Goal: Task Accomplishment & Management: Complete application form

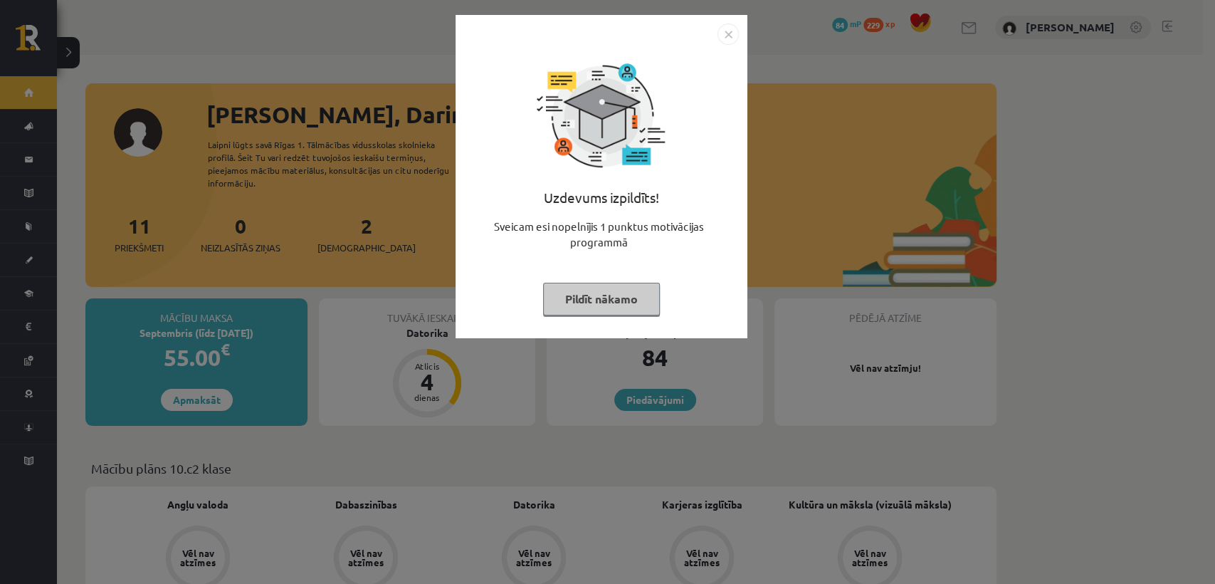
click at [727, 31] on img "Close" at bounding box center [728, 33] width 21 height 21
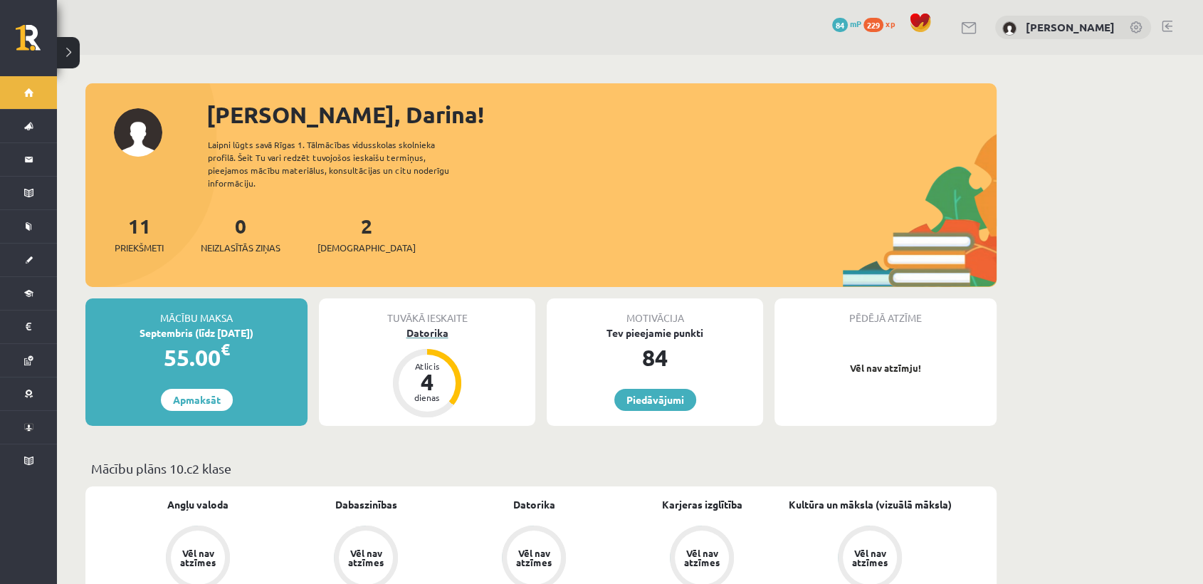
click at [429, 325] on div "Datorika" at bounding box center [427, 332] width 216 height 15
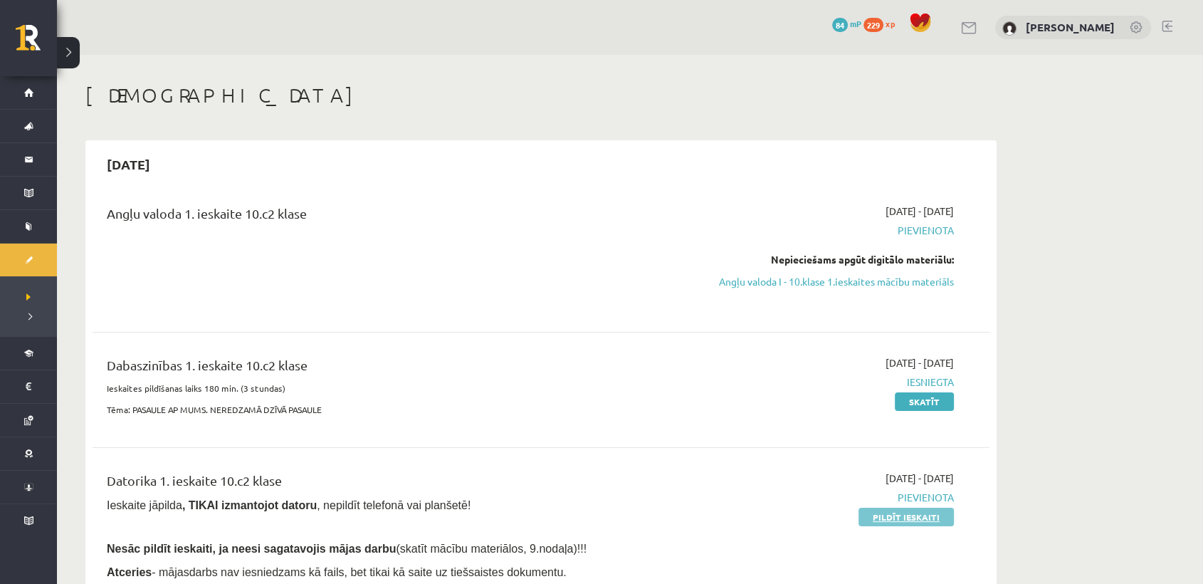
click at [911, 514] on link "Pildīt ieskaiti" at bounding box center [905, 517] width 95 height 19
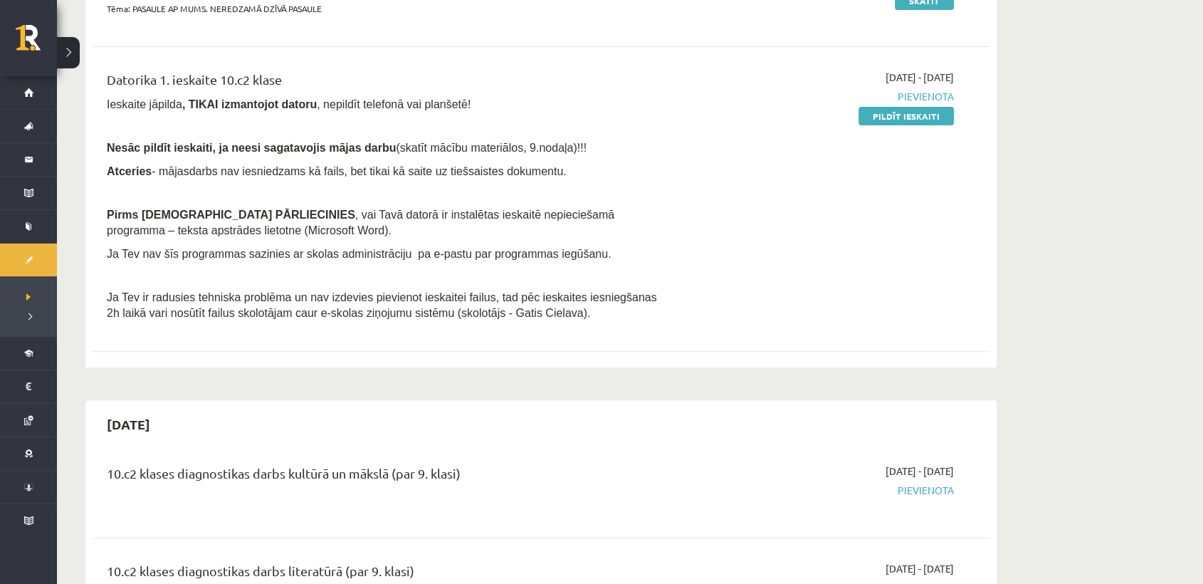
scroll to position [387, 0]
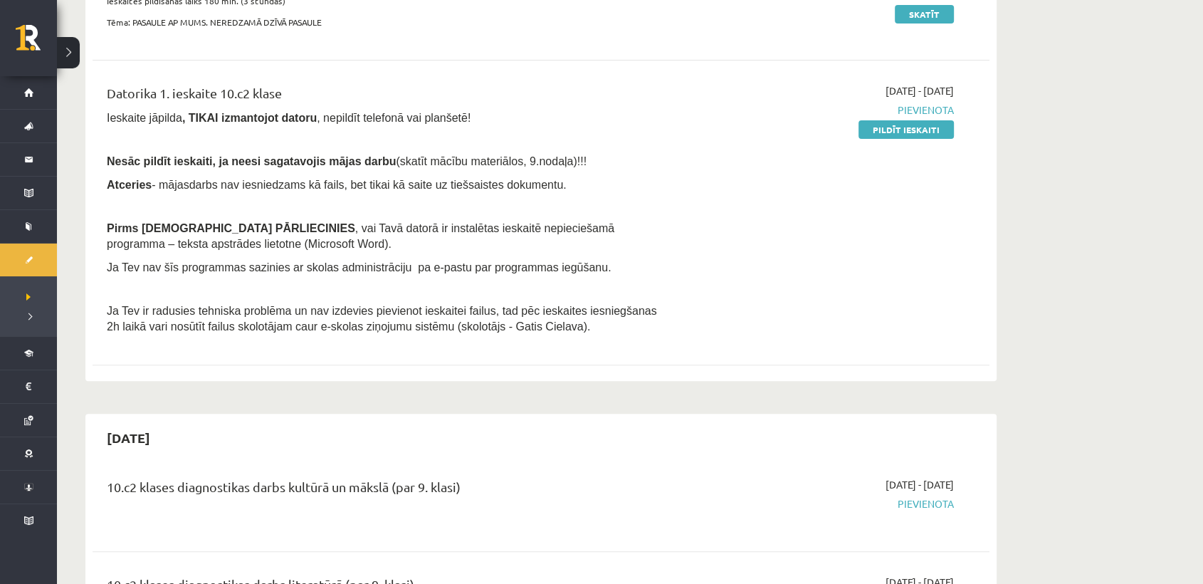
click at [681, 290] on div "2025-09-01 - 2025-09-15 Pievienota Pildīt ieskaiti" at bounding box center [820, 212] width 290 height 258
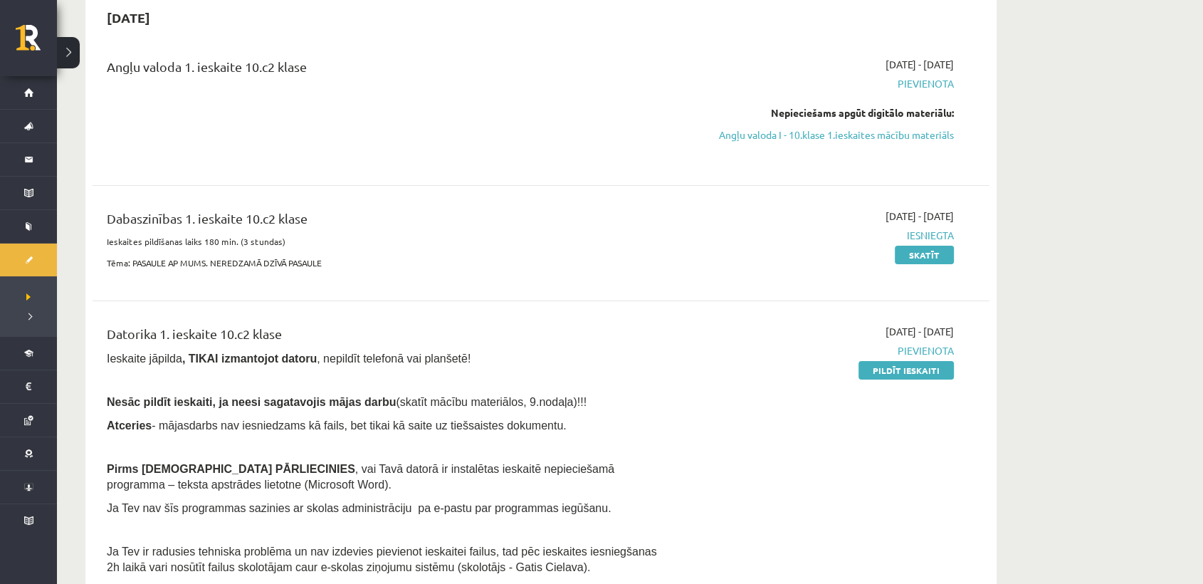
scroll to position [188, 0]
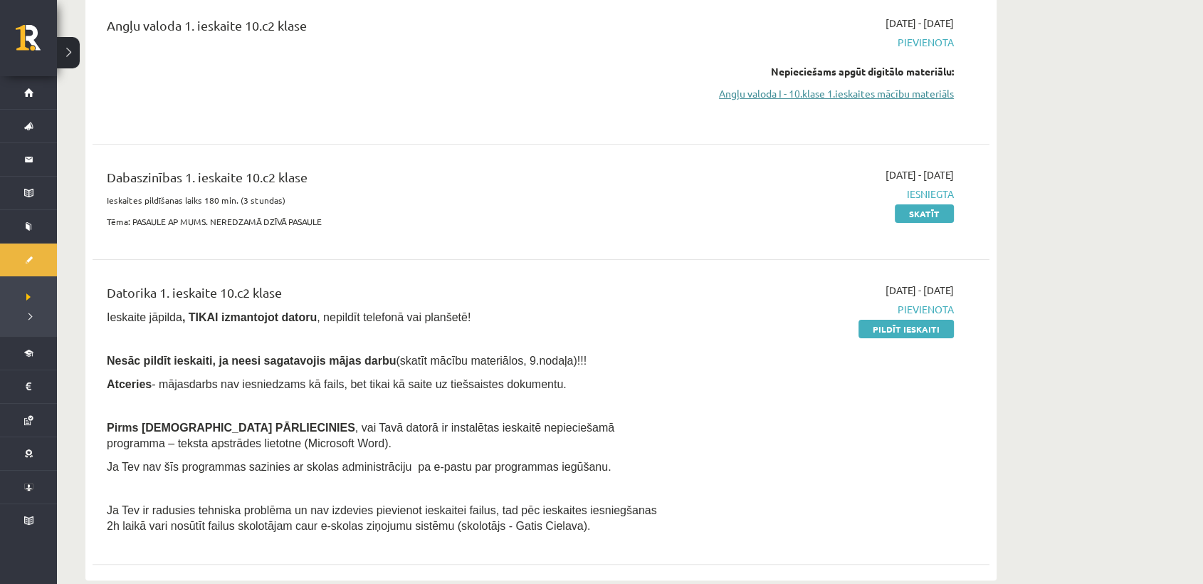
click at [934, 96] on link "Angļu valoda I - 10.klase 1.ieskaites mācību materiāls" at bounding box center [820, 93] width 268 height 15
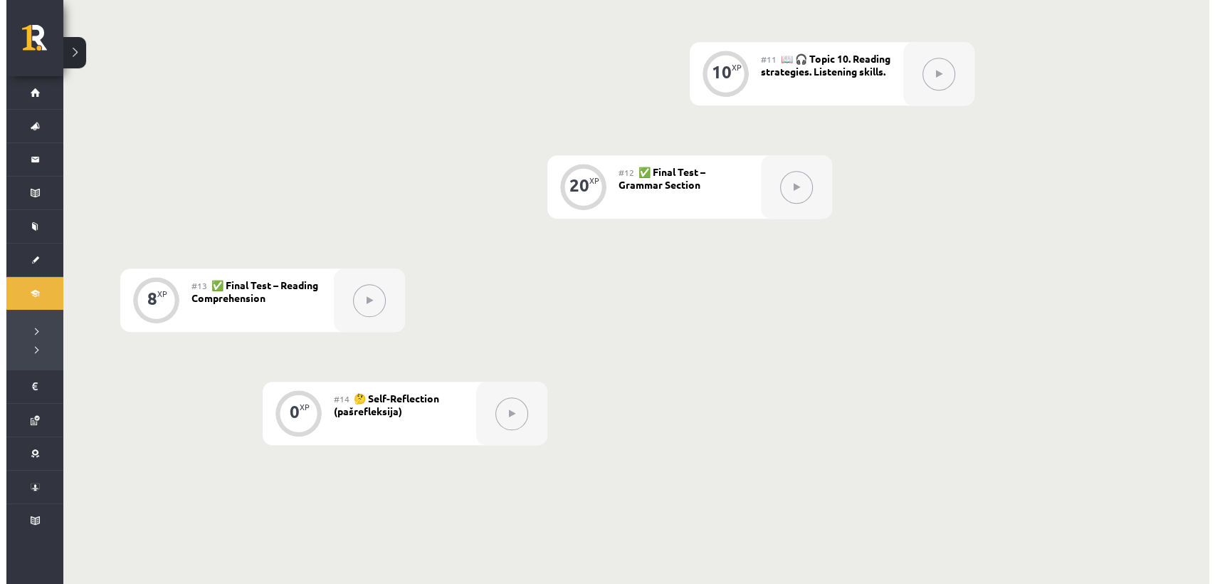
scroll to position [981, 0]
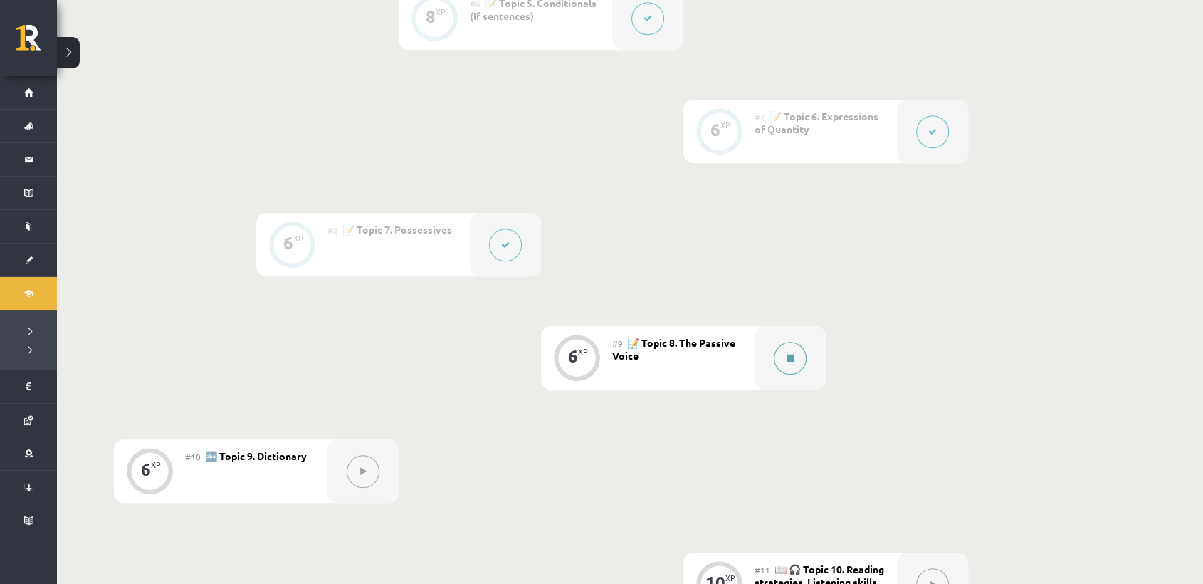
click at [804, 359] on button at bounding box center [790, 358] width 33 height 33
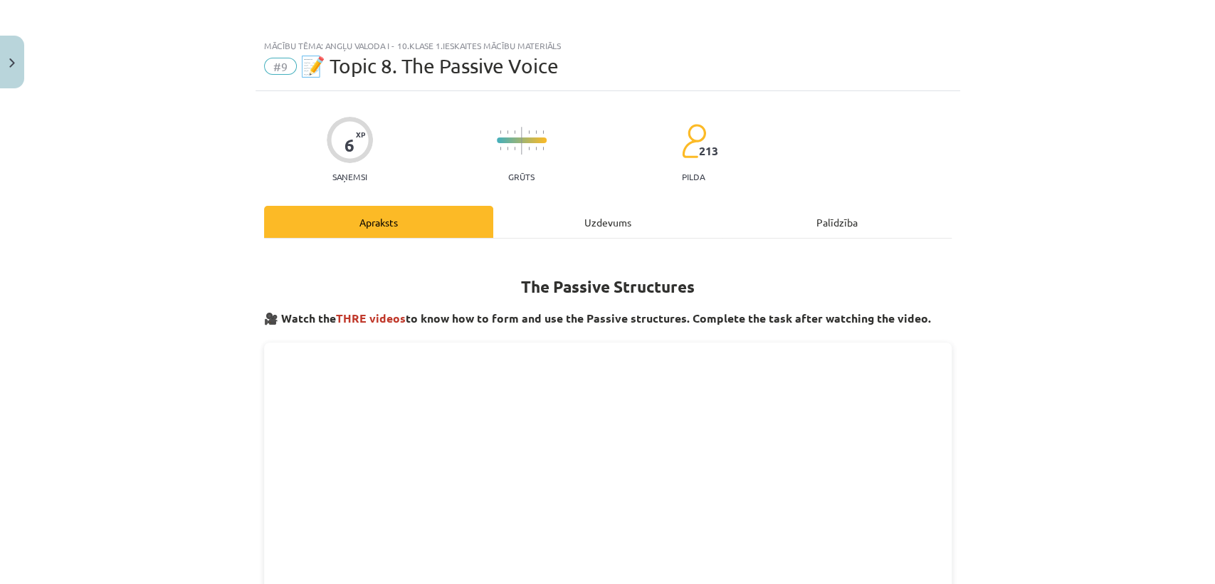
scroll to position [0, 0]
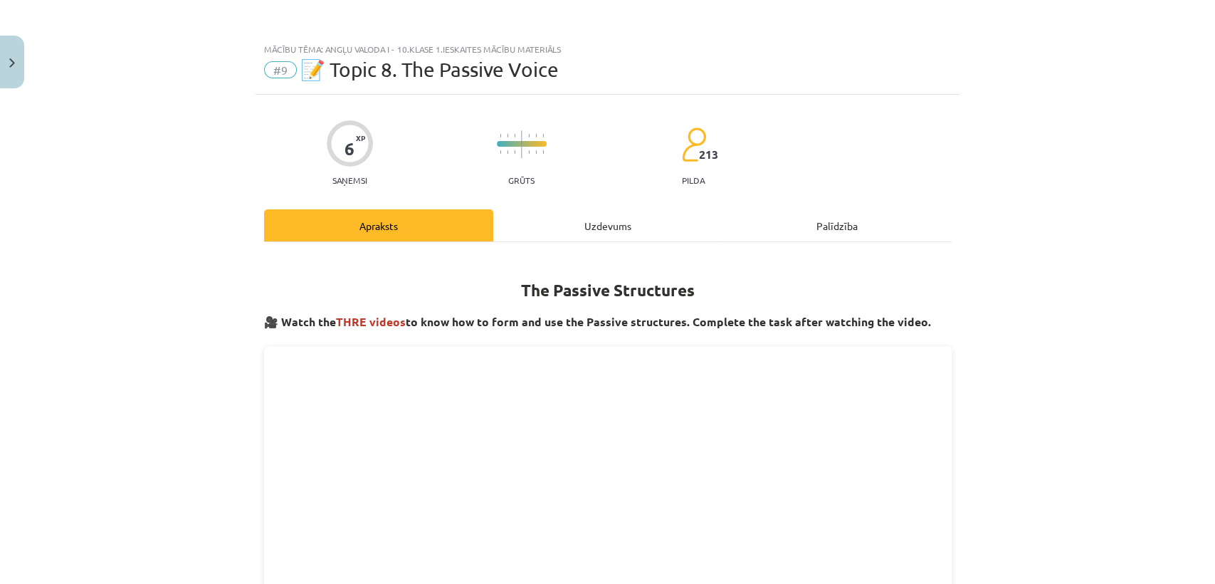
click at [626, 217] on div "Uzdevums" at bounding box center [607, 225] width 229 height 32
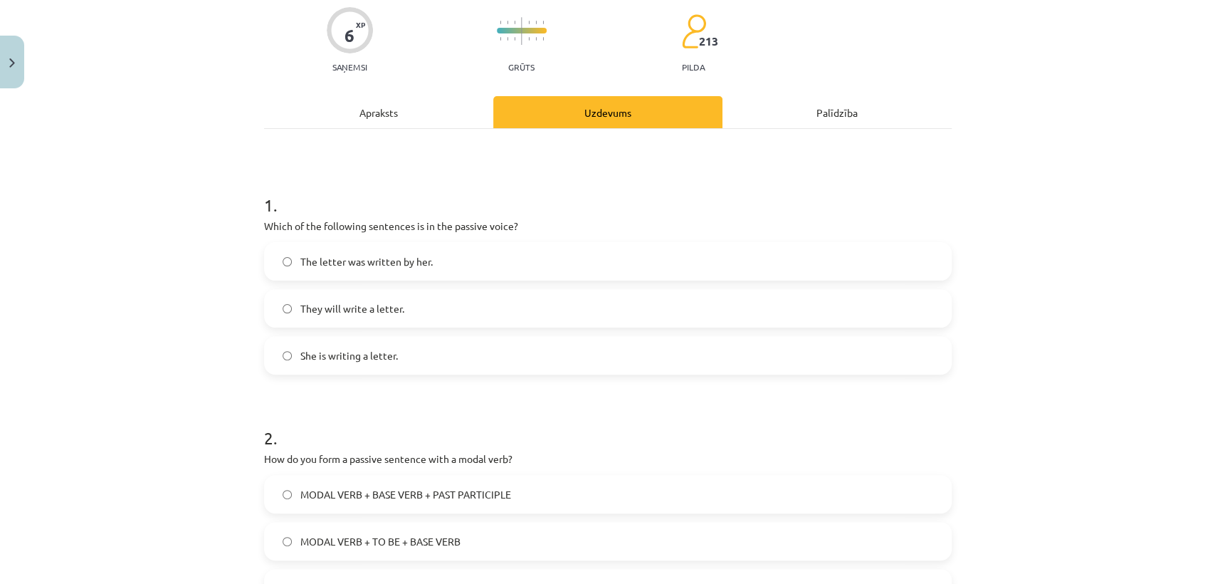
scroll to position [115, 0]
click at [386, 317] on label "They will write a letter." at bounding box center [608, 306] width 685 height 36
click at [388, 253] on span "The letter was written by her." at bounding box center [366, 259] width 132 height 15
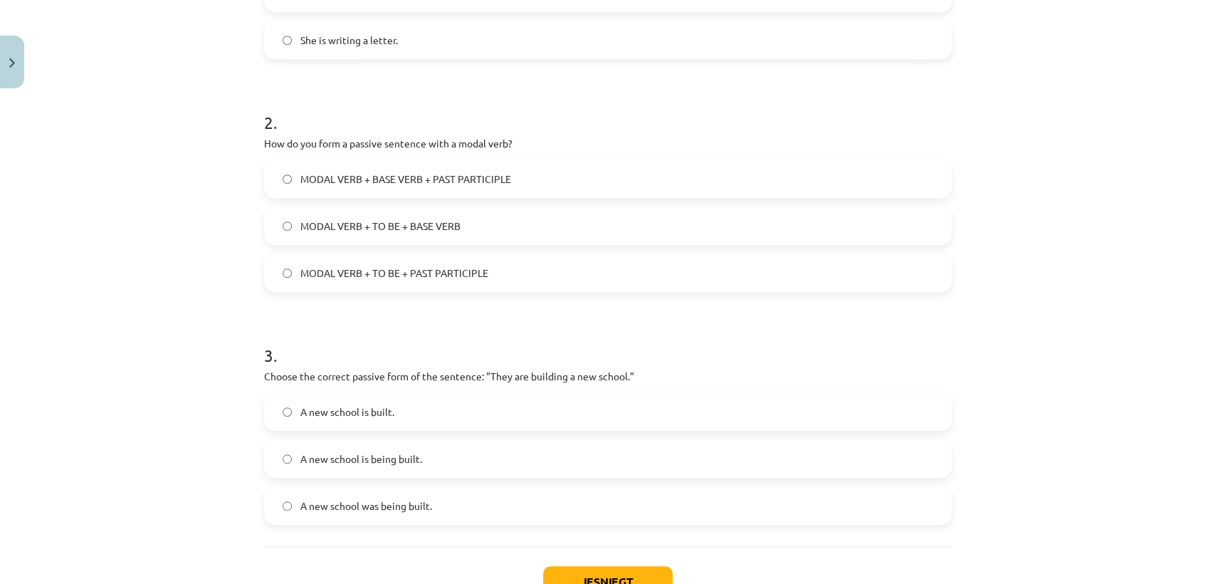
scroll to position [444, 0]
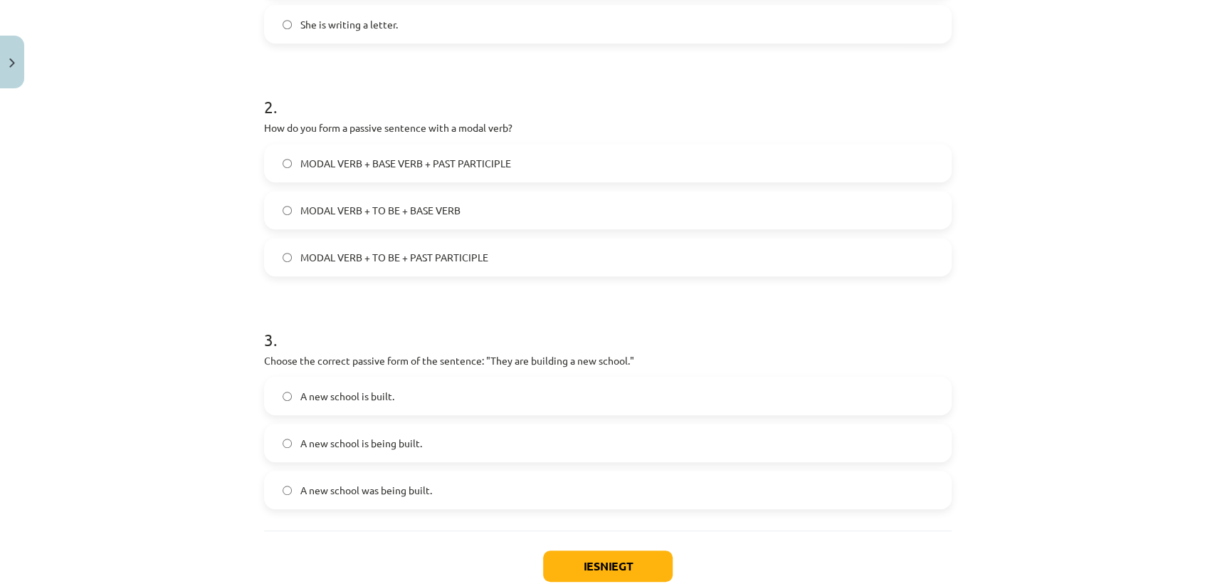
click at [755, 248] on label "MODAL VERB + TO BE + PAST PARTICIPLE" at bounding box center [608, 257] width 685 height 36
click at [516, 391] on label "A new school is built." at bounding box center [608, 396] width 685 height 36
click at [461, 436] on label "A new school is being built." at bounding box center [608, 443] width 685 height 36
click at [607, 565] on button "Iesniegt" at bounding box center [608, 565] width 130 height 31
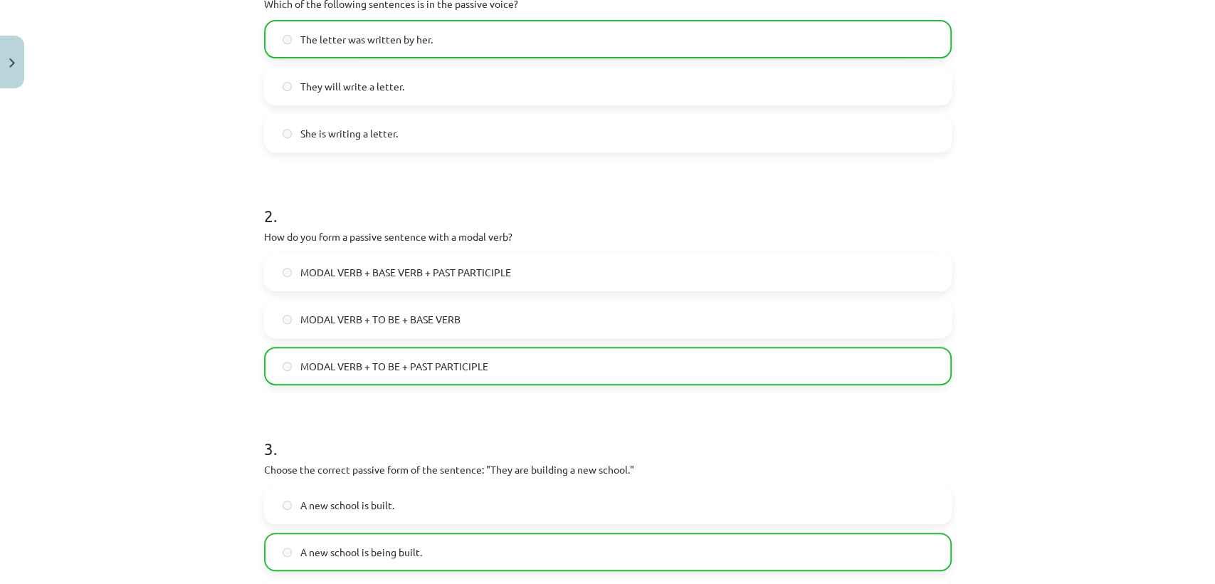
scroll to position [579, 0]
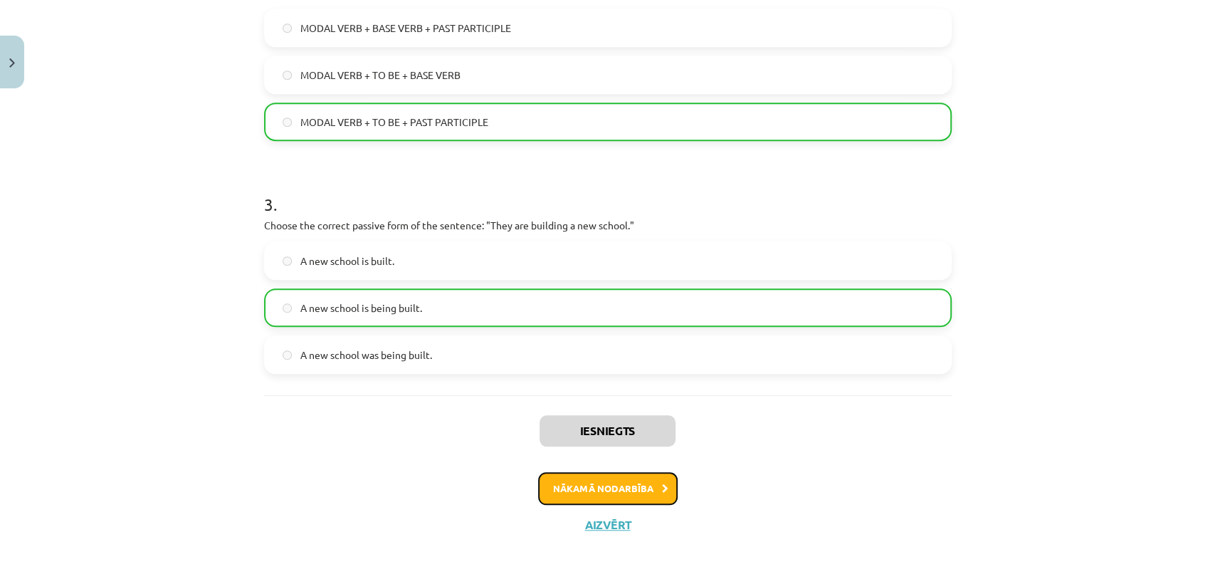
click at [586, 498] on button "Nākamā nodarbība" at bounding box center [608, 488] width 140 height 33
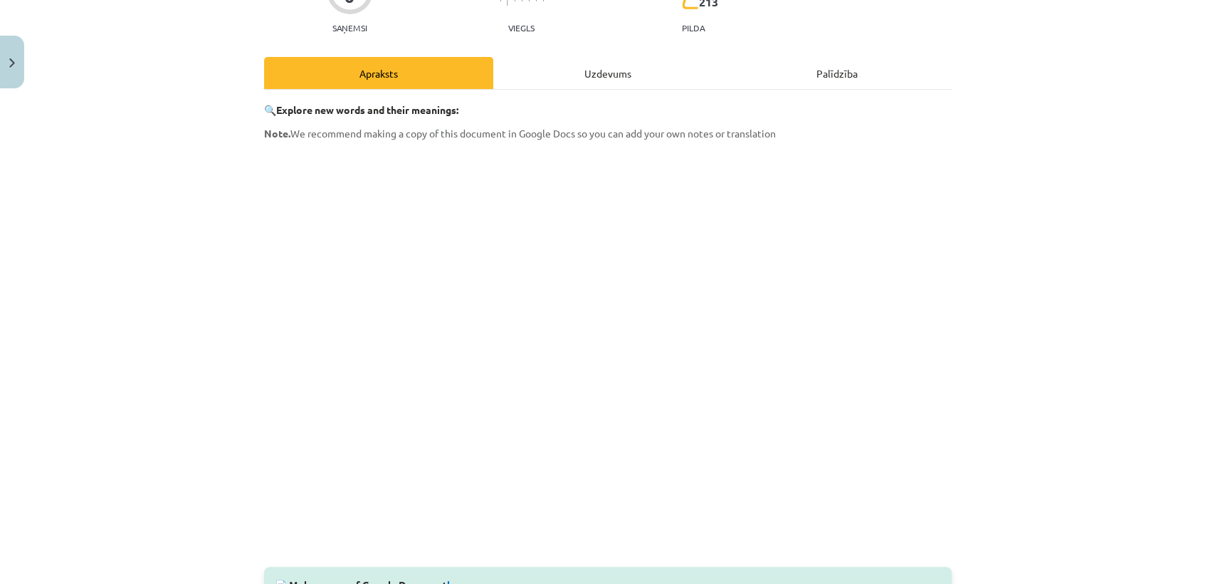
scroll to position [150, 0]
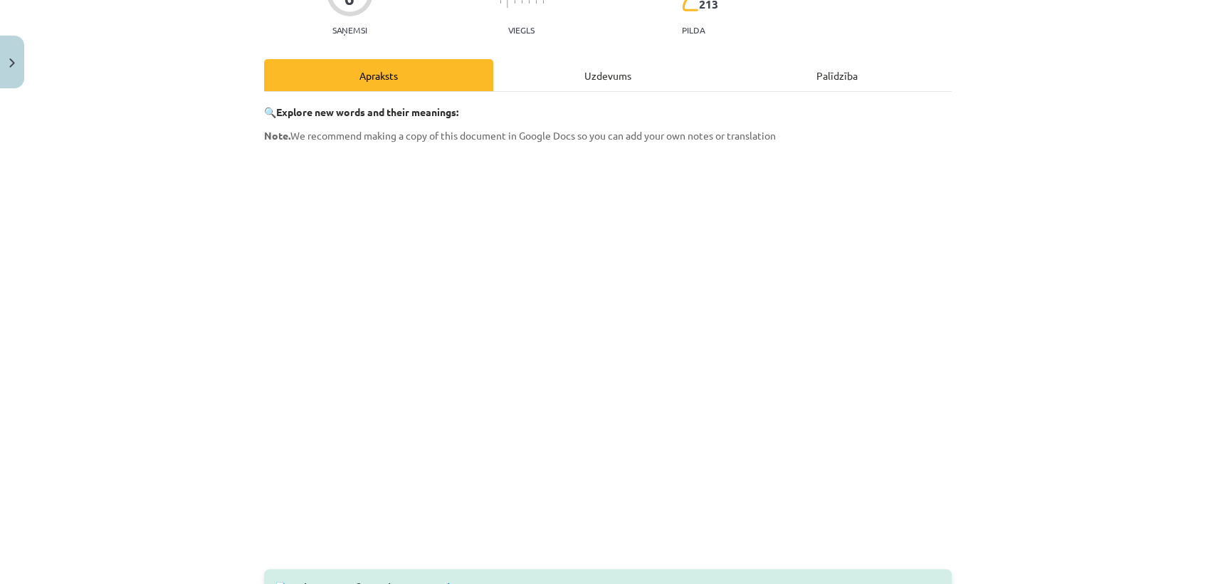
drag, startPoint x: 1039, startPoint y: 314, endPoint x: 1036, endPoint y: 349, distance: 34.9
click at [1036, 355] on div "Mācību tēma: Angļu valoda i - 10.klase 1.ieskaites mācību materiāls #10 🔤 Topic…" at bounding box center [607, 292] width 1215 height 584
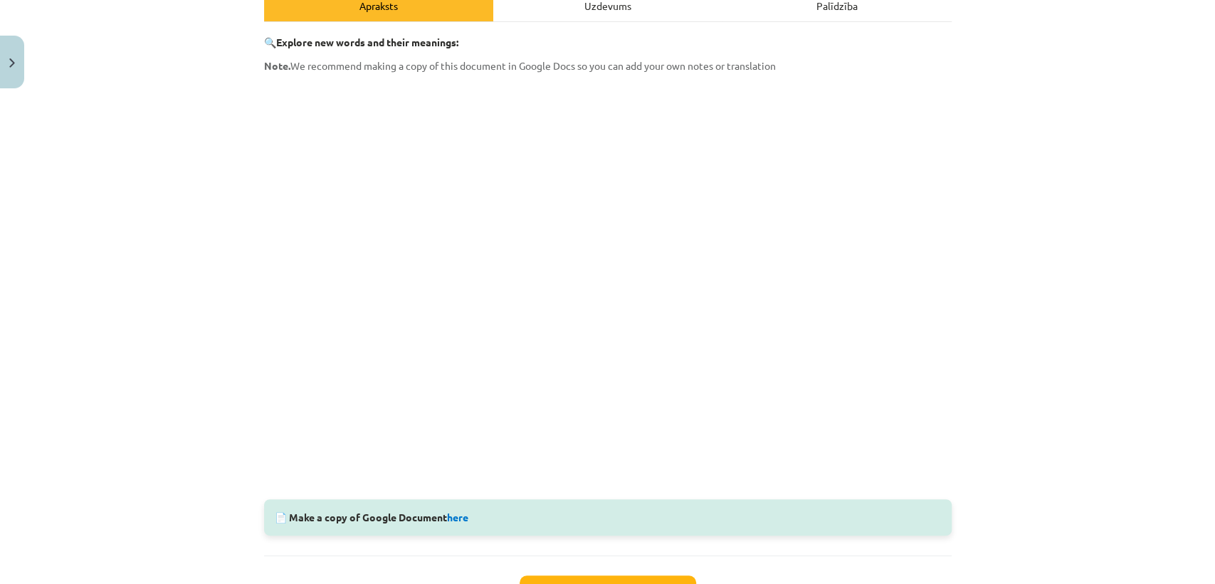
scroll to position [226, 0]
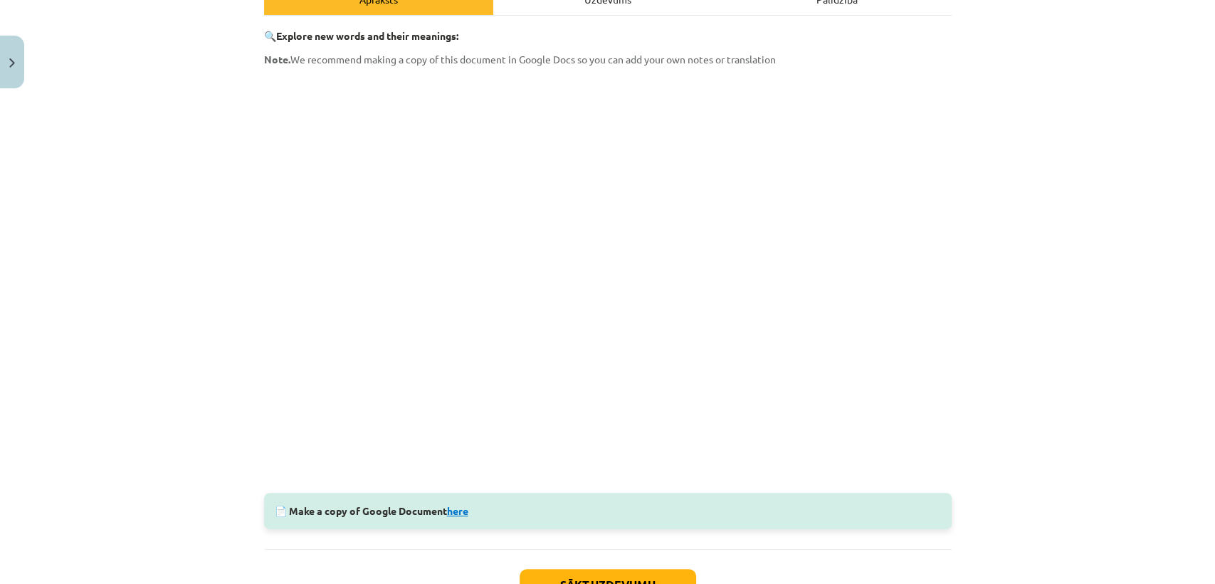
click at [456, 514] on link "here" at bounding box center [457, 510] width 21 height 13
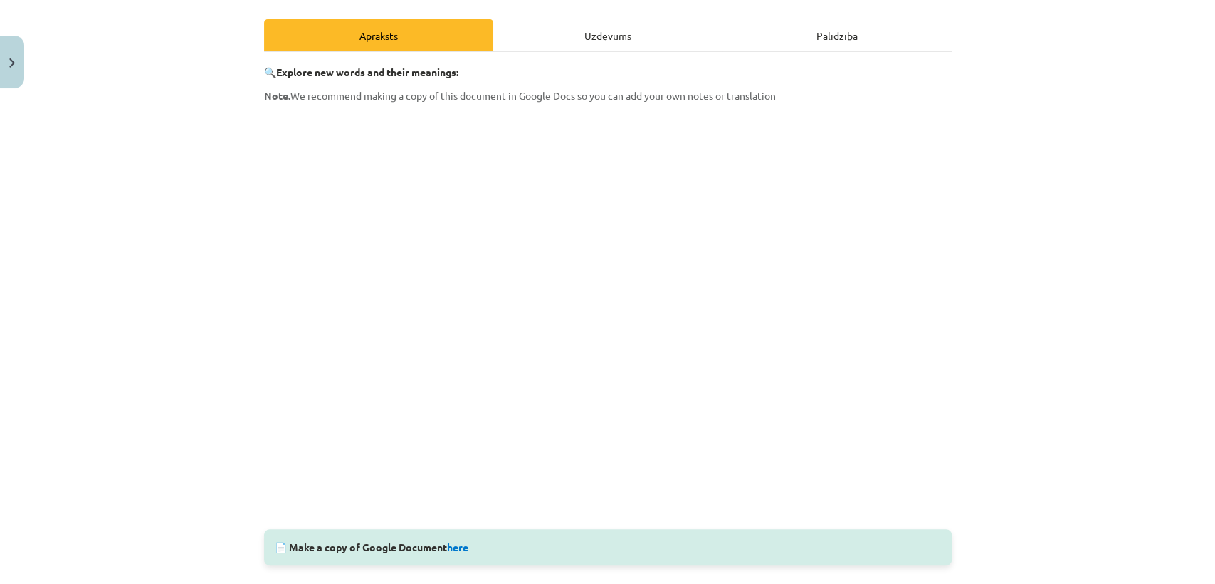
scroll to position [0, 0]
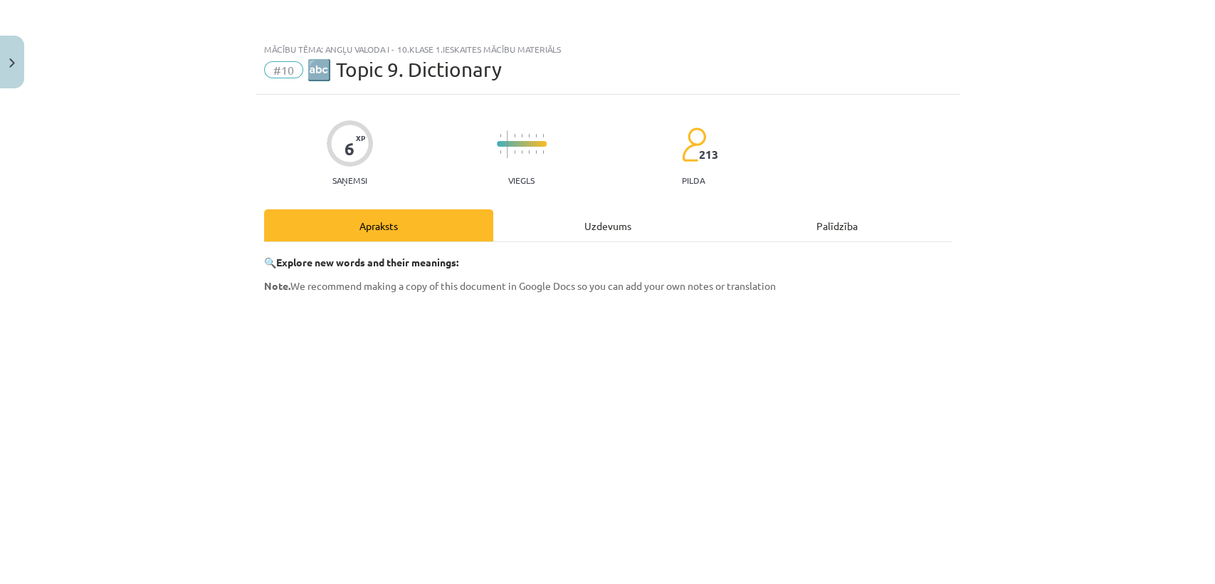
click at [623, 240] on div "Uzdevums" at bounding box center [607, 225] width 229 height 32
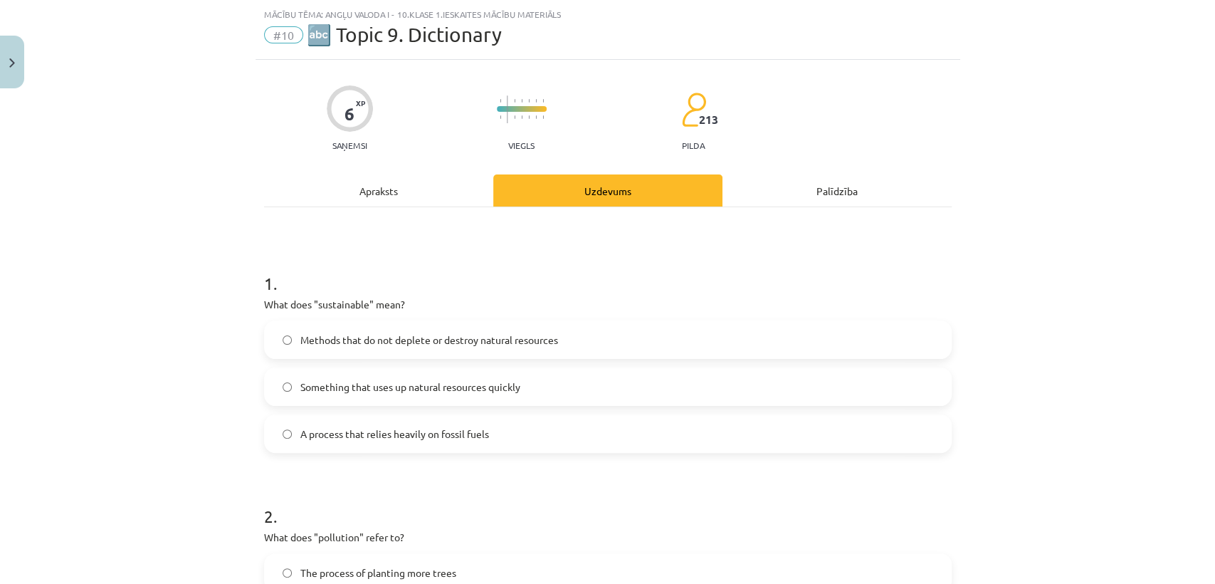
scroll to position [535, 0]
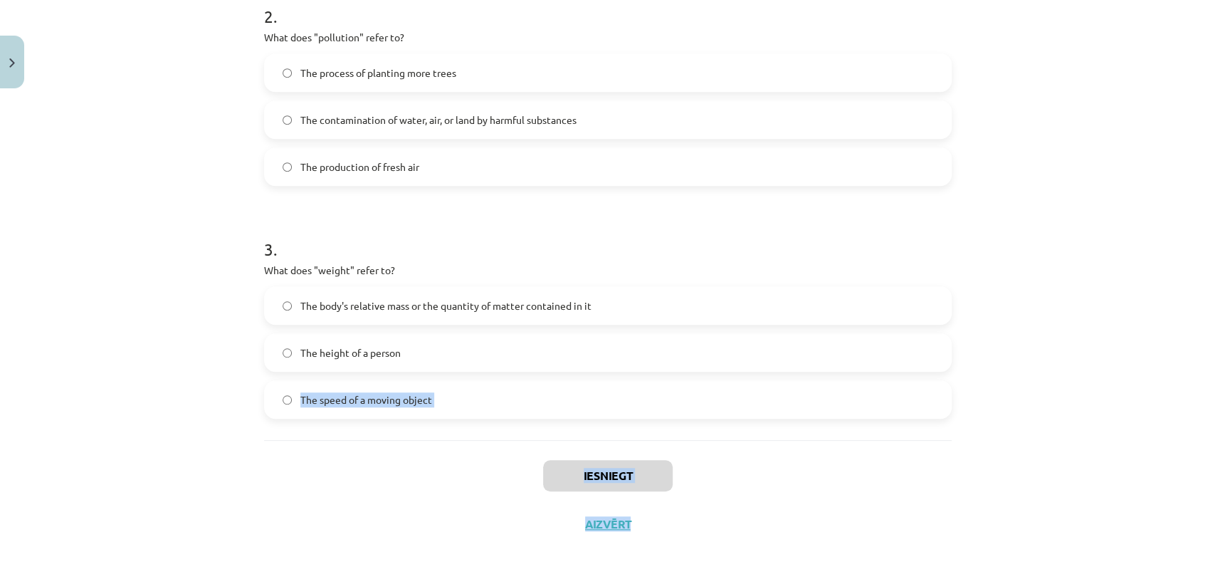
drag, startPoint x: 1192, startPoint y: 576, endPoint x: 1214, endPoint y: 366, distance: 211.1
click at [1214, 366] on div "Mācību tēma: Angļu valoda i - 10.klase 1.ieskaites mācību materiāls #10 🔤 Topic…" at bounding box center [607, 292] width 1215 height 584
click at [1077, 411] on div "Mācību tēma: Angļu valoda i - 10.klase 1.ieskaites mācību materiāls #10 🔤 Topic…" at bounding box center [607, 292] width 1215 height 584
click at [636, 306] on label "The body's relative mass or the quantity of matter contained in it" at bounding box center [608, 306] width 685 height 36
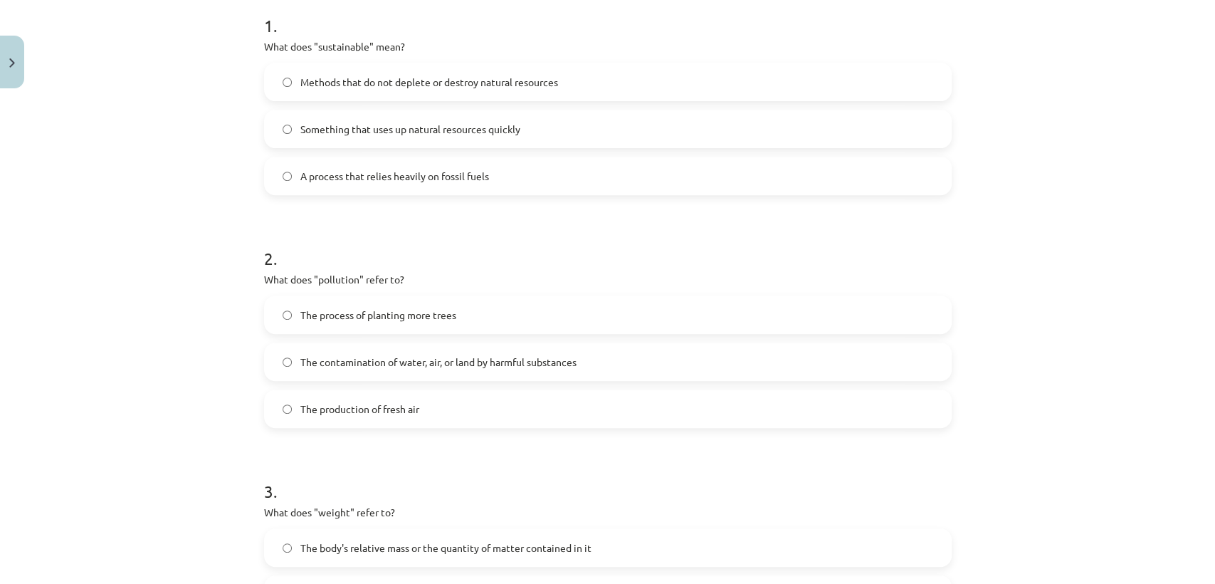
scroll to position [280, 0]
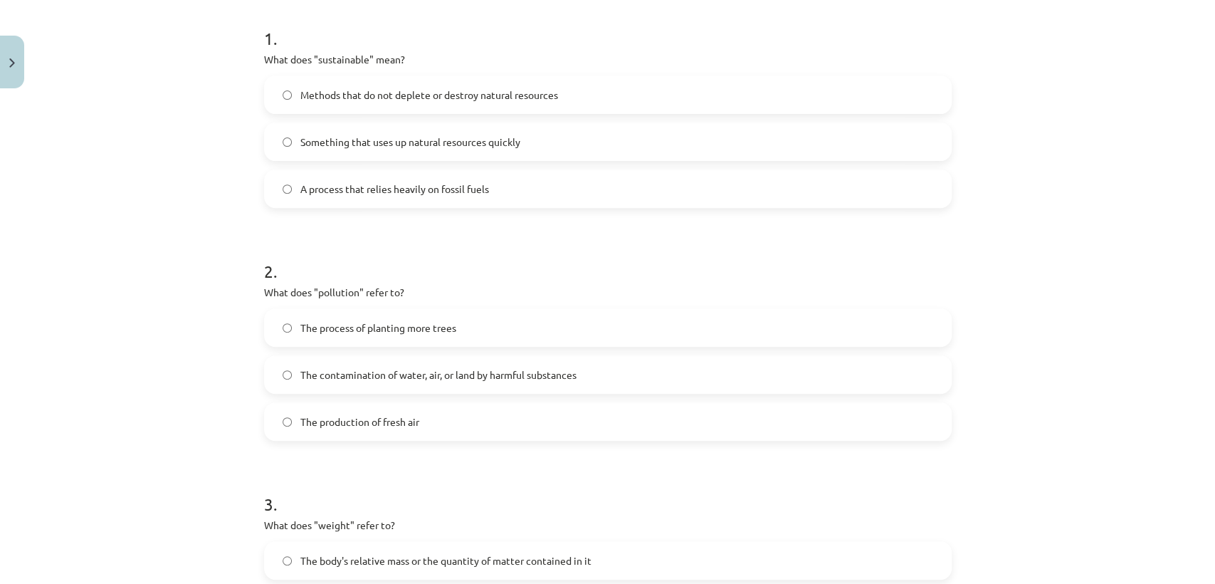
click at [922, 382] on label "The contamination of water, air, or land by harmful substances" at bounding box center [608, 375] width 685 height 36
click at [624, 105] on label "Methods that do not deplete or destroy natural resources" at bounding box center [608, 95] width 685 height 36
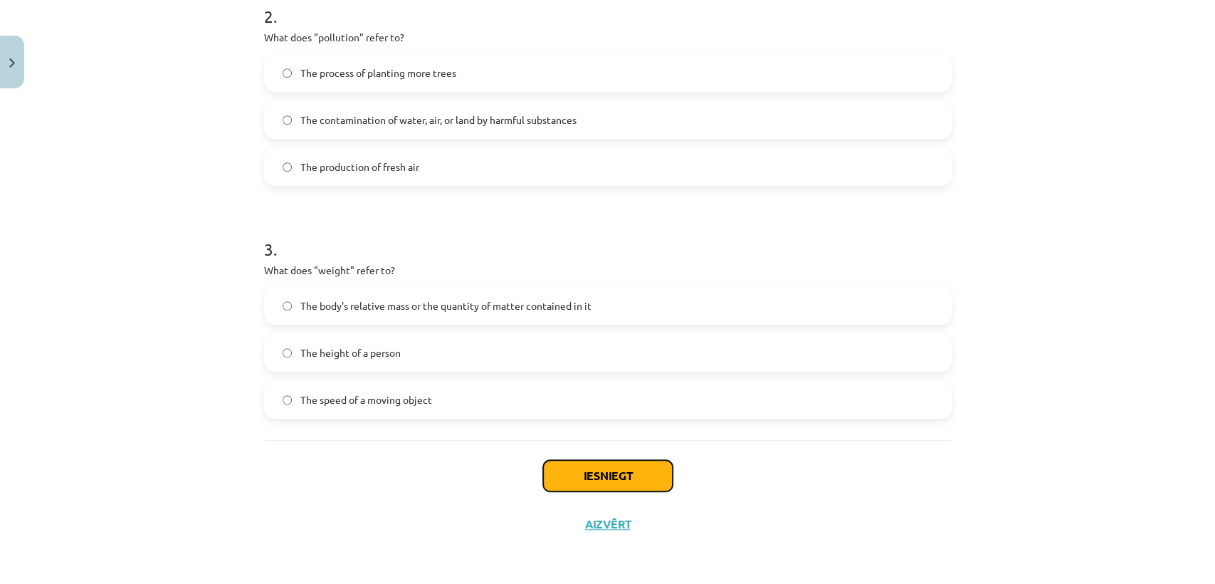
click at [612, 484] on button "Iesniegt" at bounding box center [608, 475] width 130 height 31
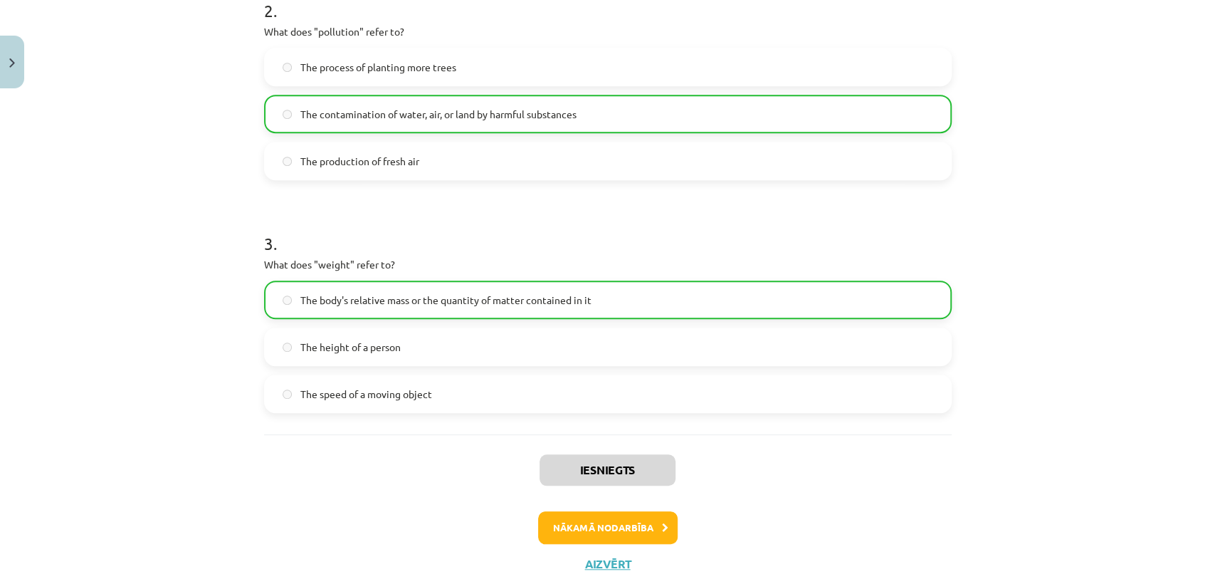
scroll to position [550, 0]
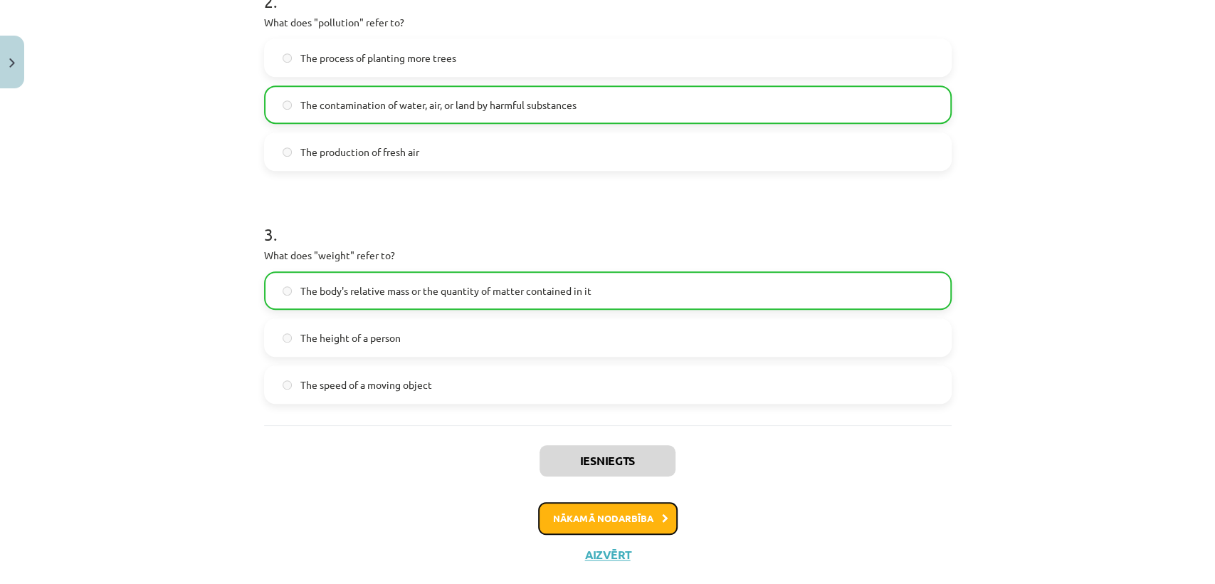
click at [662, 515] on icon at bounding box center [665, 518] width 6 height 9
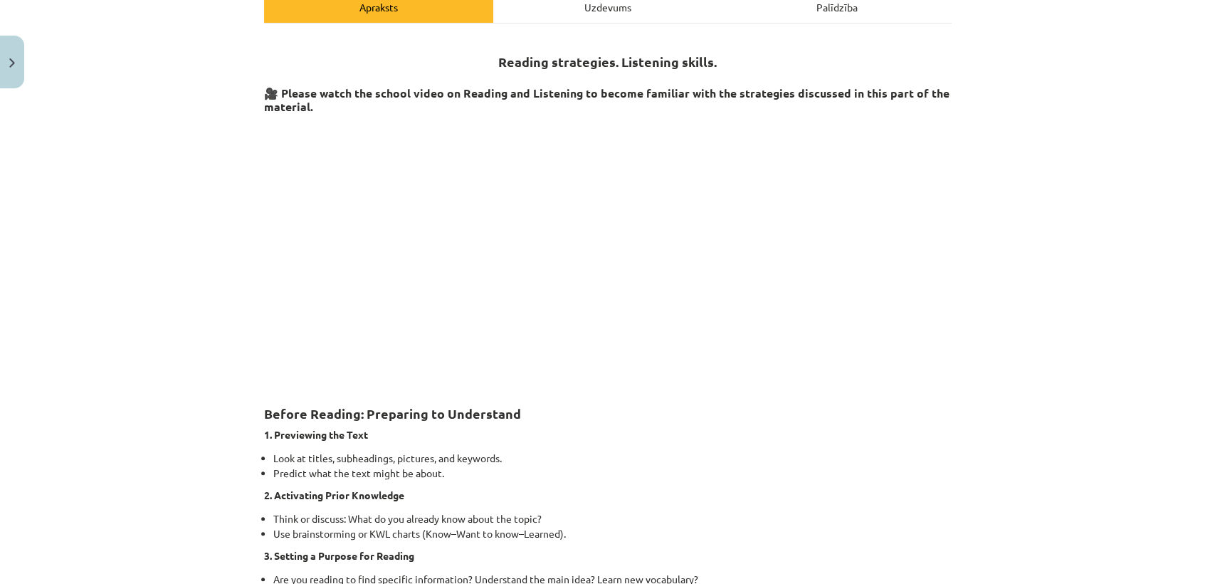
scroll to position [12, 0]
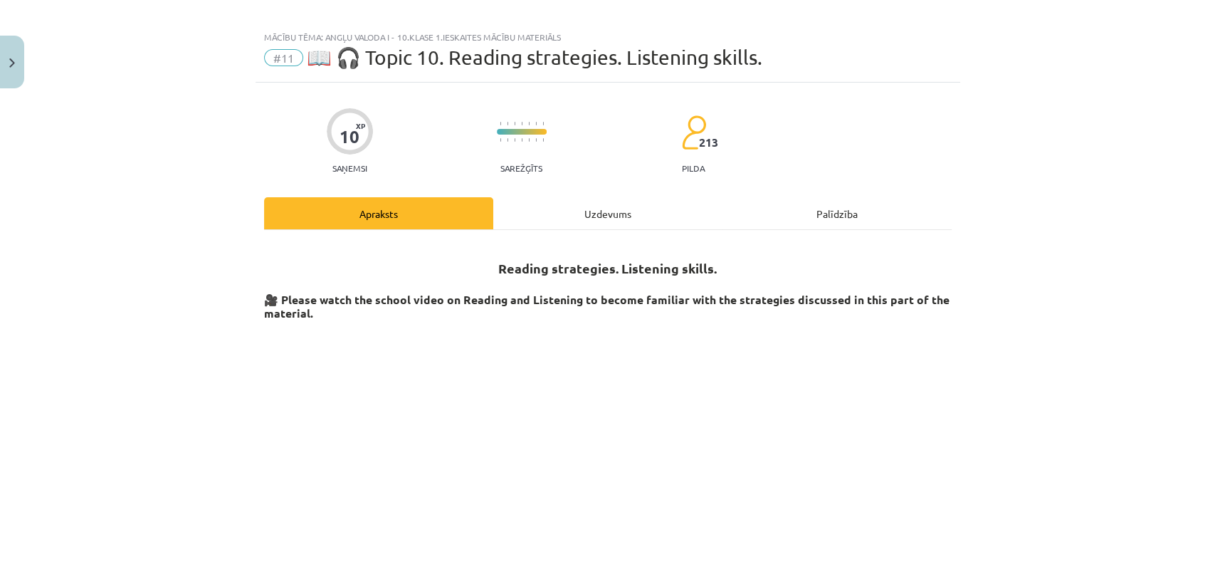
click at [626, 212] on div "Uzdevums" at bounding box center [607, 213] width 229 height 32
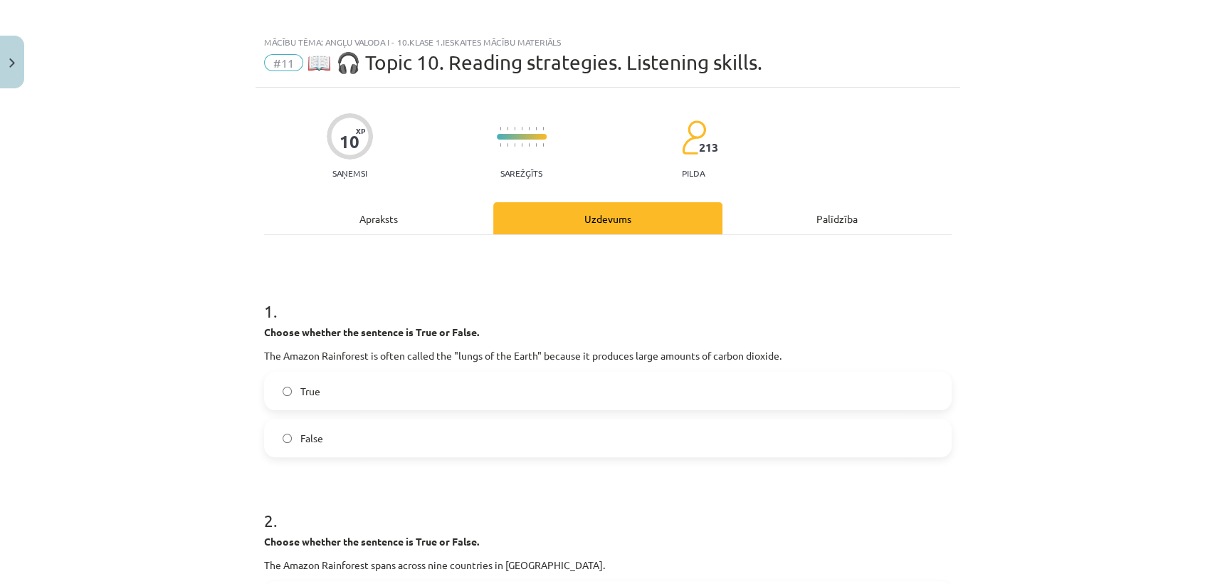
scroll to position [0, 0]
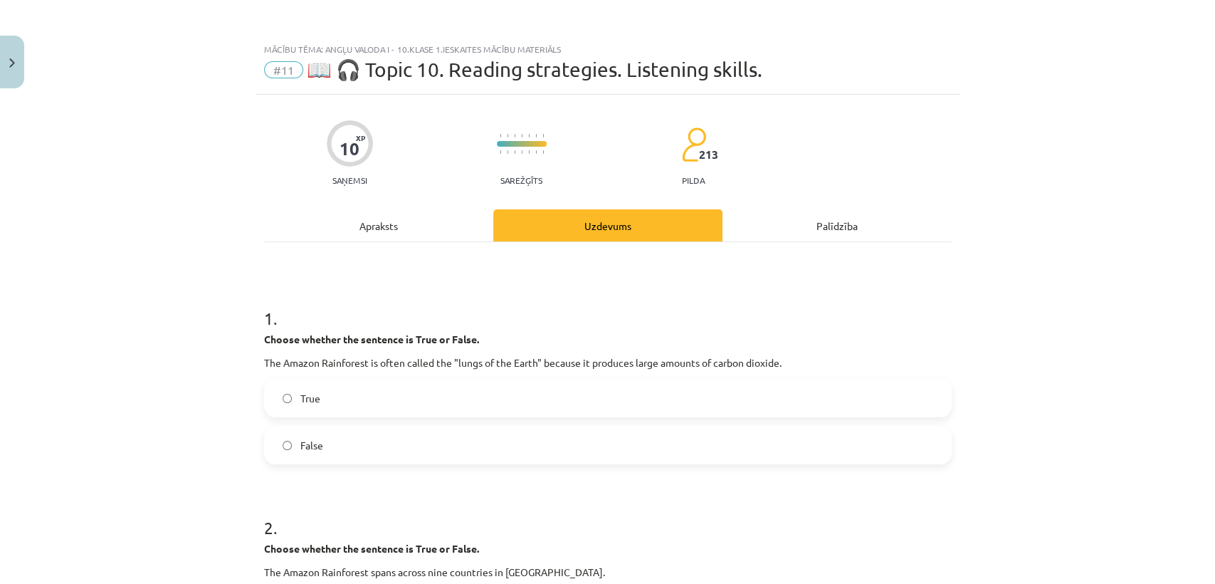
click at [416, 221] on div "Apraksts" at bounding box center [378, 225] width 229 height 32
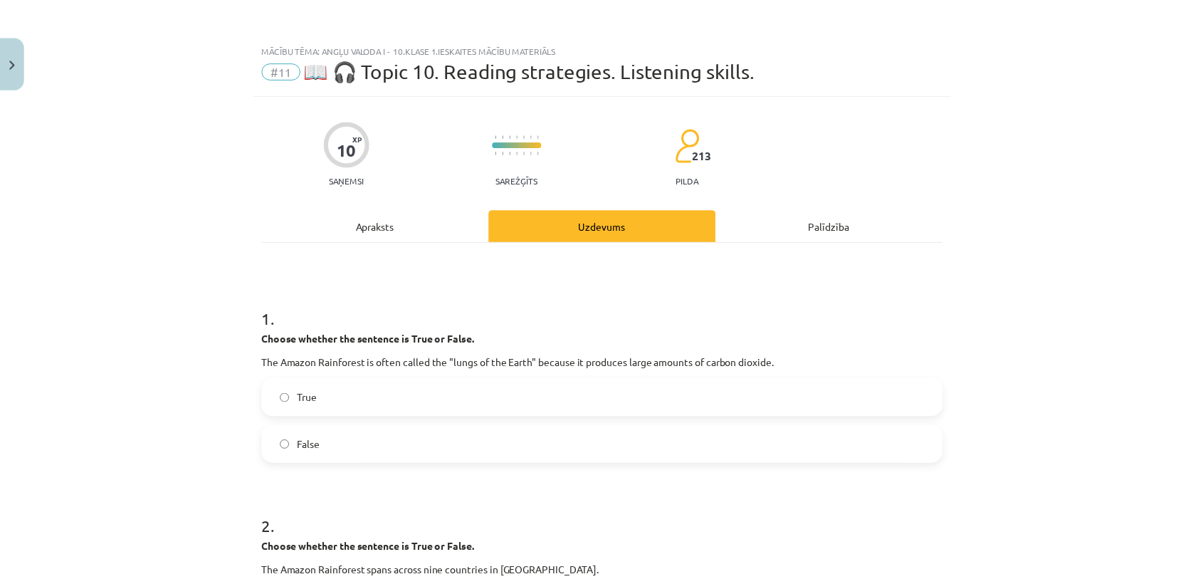
scroll to position [35, 0]
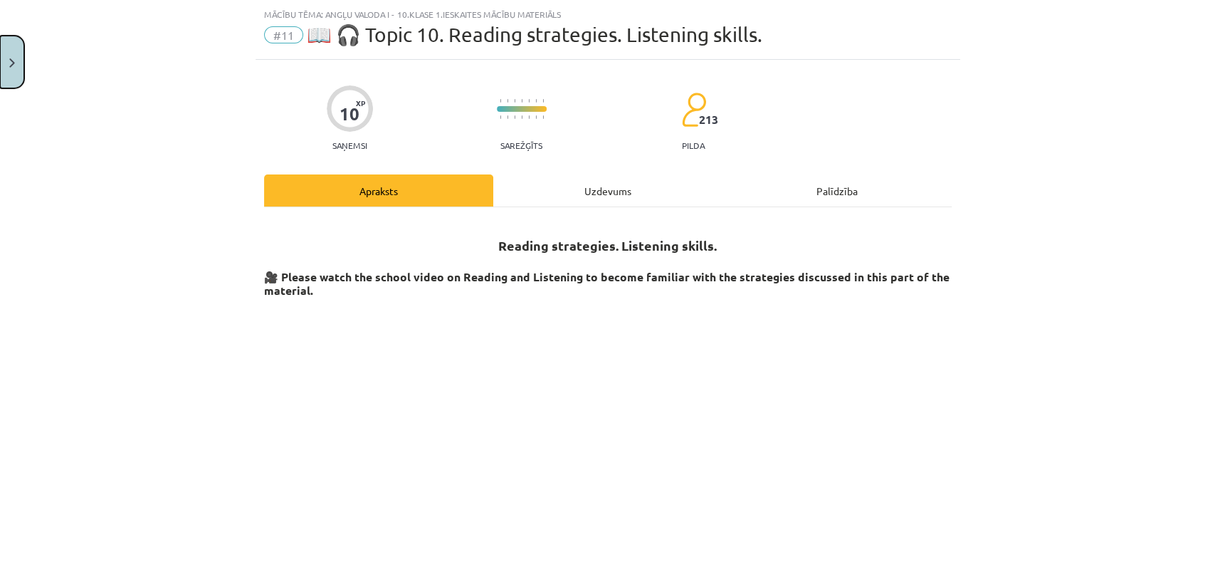
click at [7, 41] on button "Close" at bounding box center [12, 62] width 24 height 53
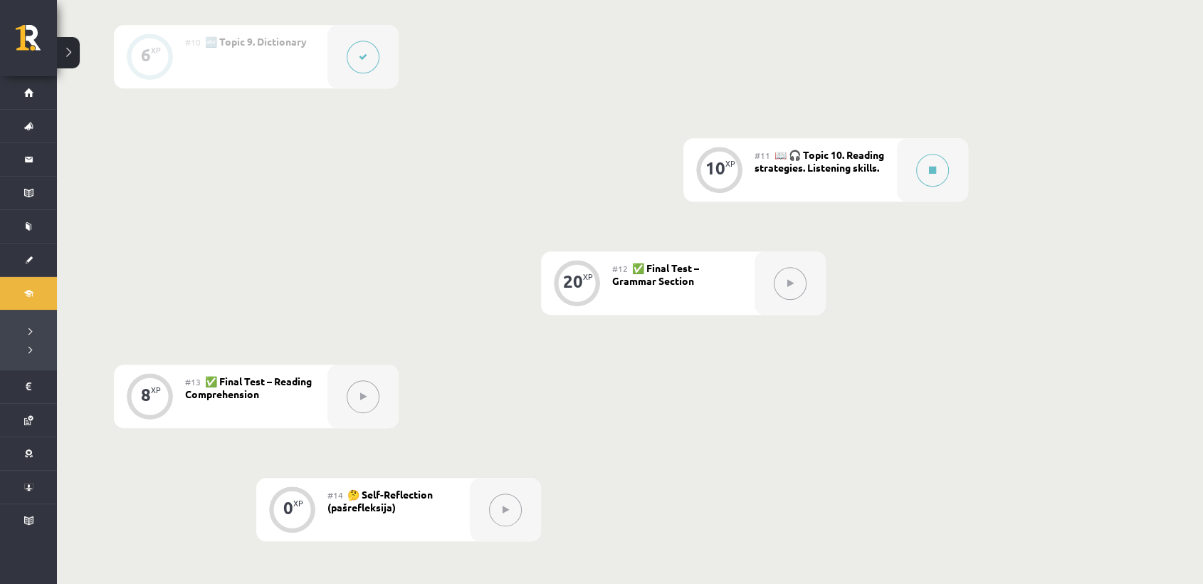
scroll to position [1348, 0]
